Goal: Information Seeking & Learning: Check status

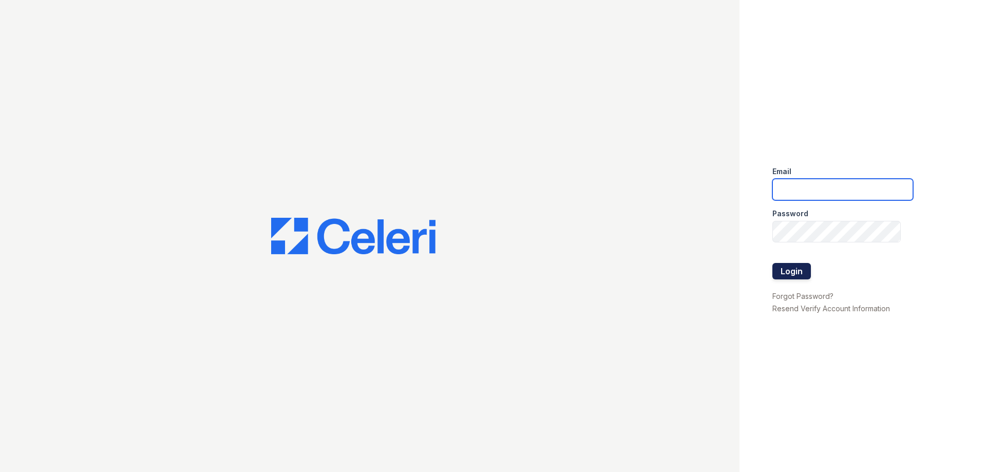
type input "residence4@cafmanagement.com"
click at [788, 269] on button "Login" at bounding box center [791, 271] width 39 height 16
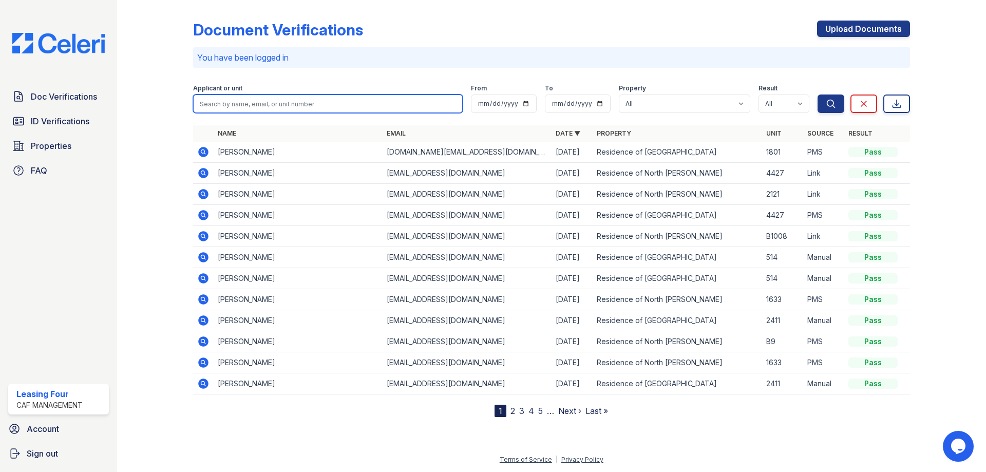
click at [267, 101] on input "search" at bounding box center [328, 103] width 270 height 18
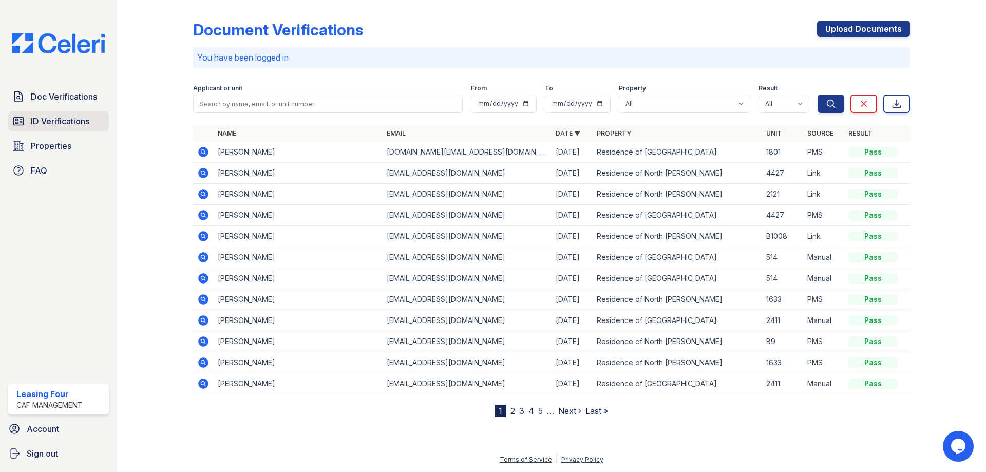
click at [37, 117] on span "ID Verifications" at bounding box center [60, 121] width 59 height 12
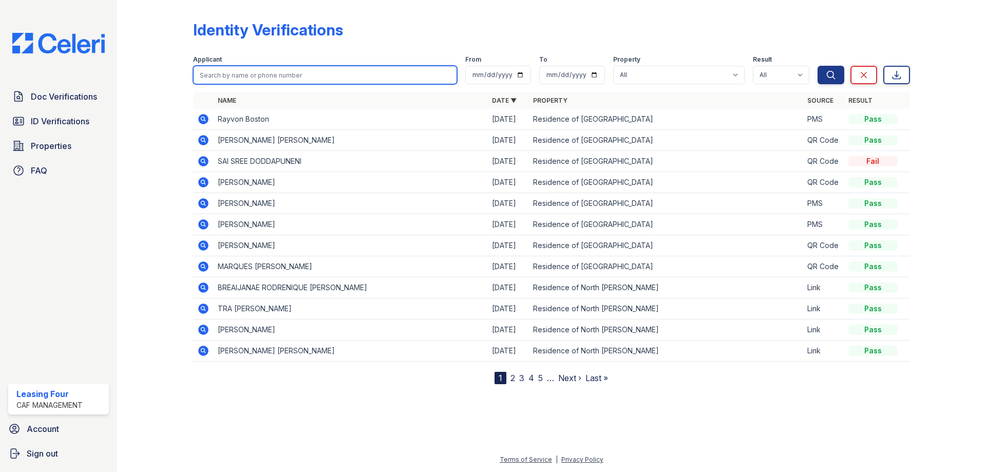
click at [279, 77] on input "search" at bounding box center [325, 75] width 264 height 18
type input "[PERSON_NAME]"
click at [818, 66] on button "Search" at bounding box center [831, 75] width 27 height 18
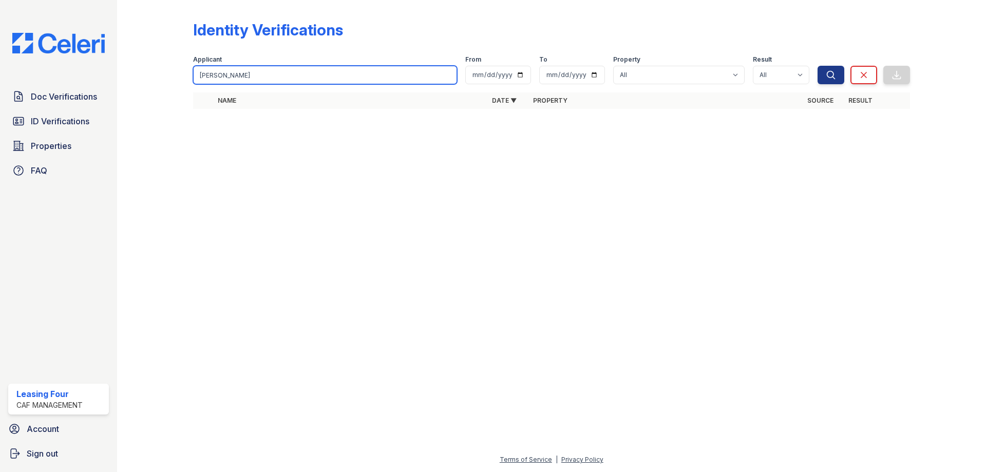
click at [279, 77] on input "[PERSON_NAME]" at bounding box center [325, 75] width 264 height 18
type input "[PERSON_NAME]"
click at [818, 66] on button "Search" at bounding box center [831, 75] width 27 height 18
click at [279, 77] on input "[PERSON_NAME]" at bounding box center [325, 75] width 264 height 18
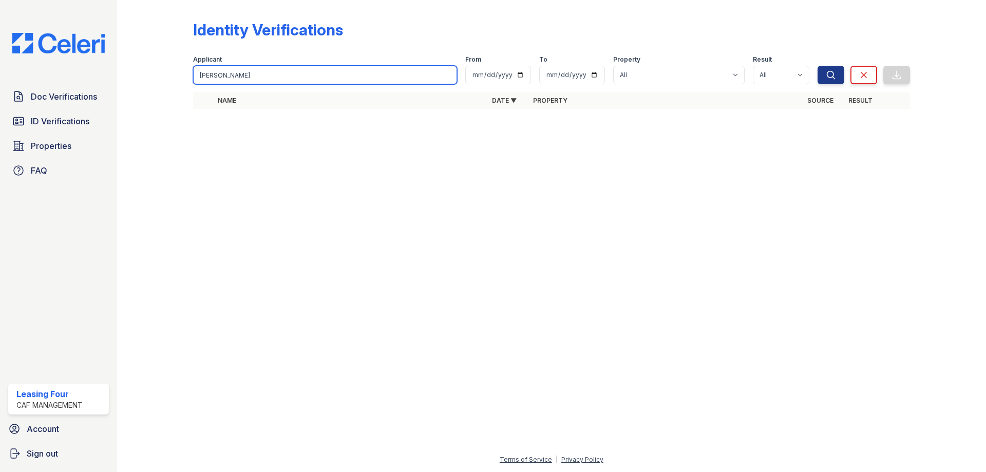
click at [279, 77] on input "[PERSON_NAME]" at bounding box center [325, 75] width 264 height 18
type input "GANYE"
click at [818, 66] on button "Search" at bounding box center [831, 75] width 27 height 18
